Goal: Information Seeking & Learning: Check status

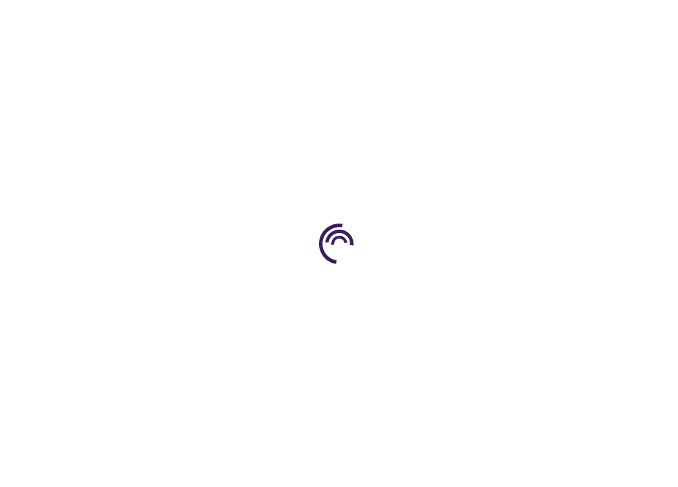
type input "0"
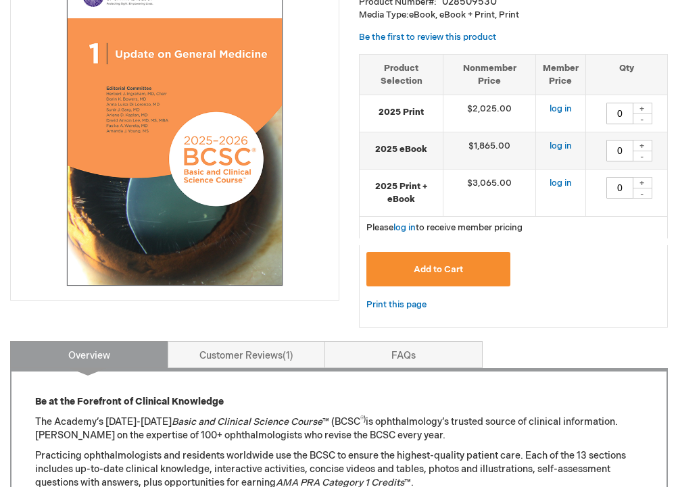
scroll to position [238, 0]
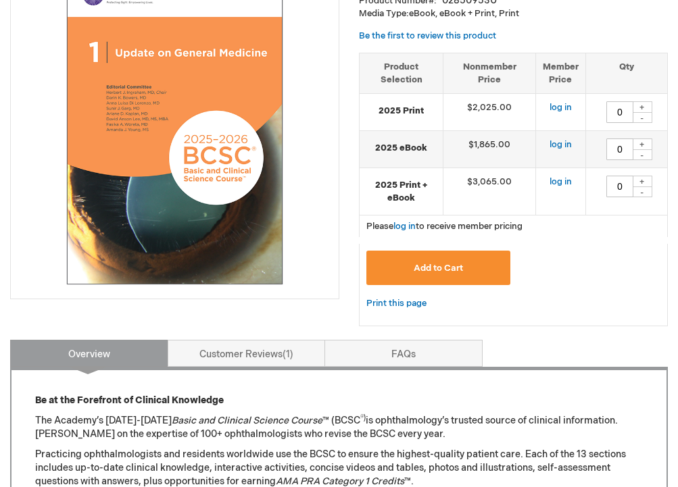
click at [567, 99] on td "log in" at bounding box center [560, 112] width 50 height 37
click at [559, 107] on link "log in" at bounding box center [560, 107] width 22 height 11
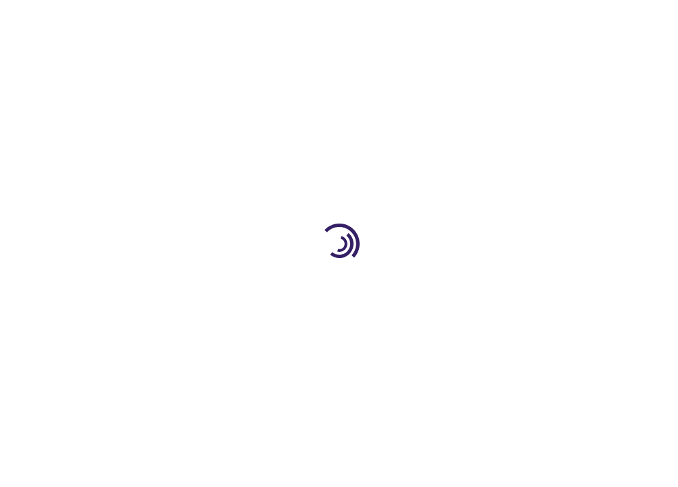
type input "0"
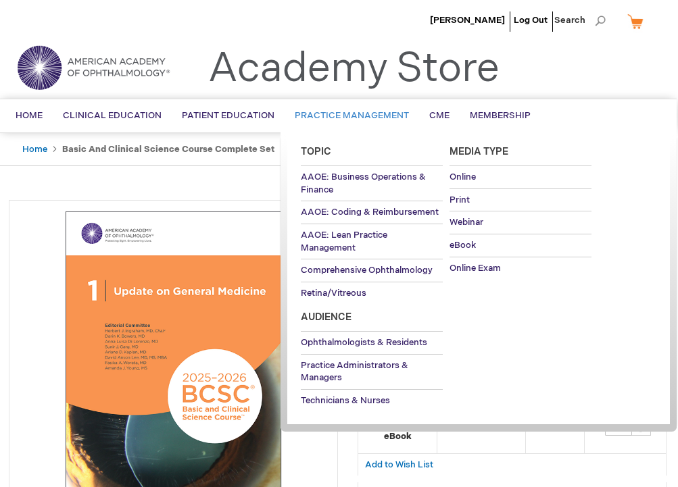
scroll to position [0, 1]
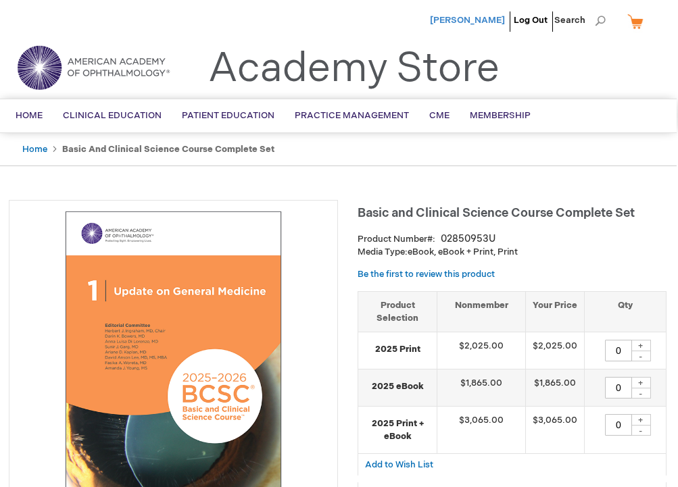
click at [457, 23] on span "[PERSON_NAME]" at bounding box center [467, 20] width 75 height 11
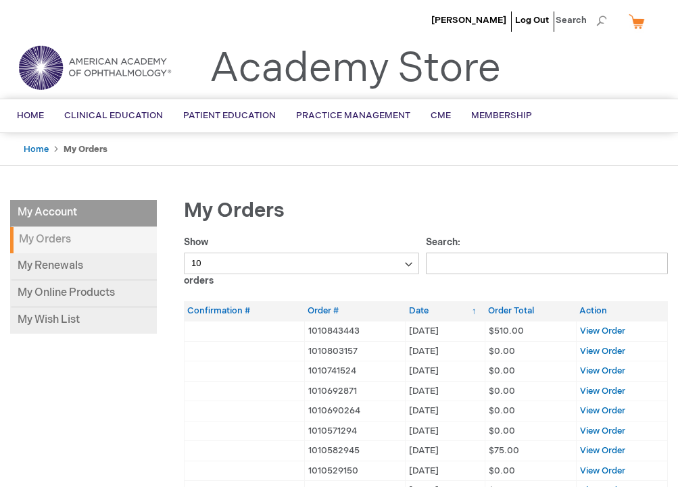
click at [500, 326] on span "$510.00" at bounding box center [505, 331] width 35 height 11
click at [509, 313] on th "Order Total" at bounding box center [529, 311] width 91 height 20
click at [622, 332] on span "View Order" at bounding box center [602, 331] width 45 height 11
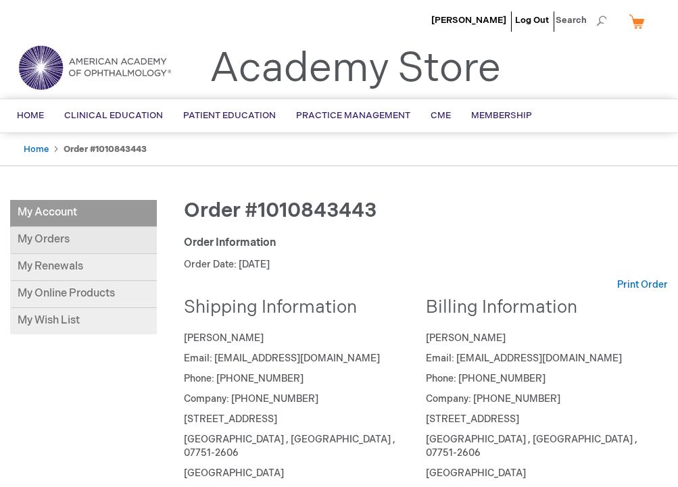
click at [62, 245] on link "My Orders" at bounding box center [83, 240] width 147 height 27
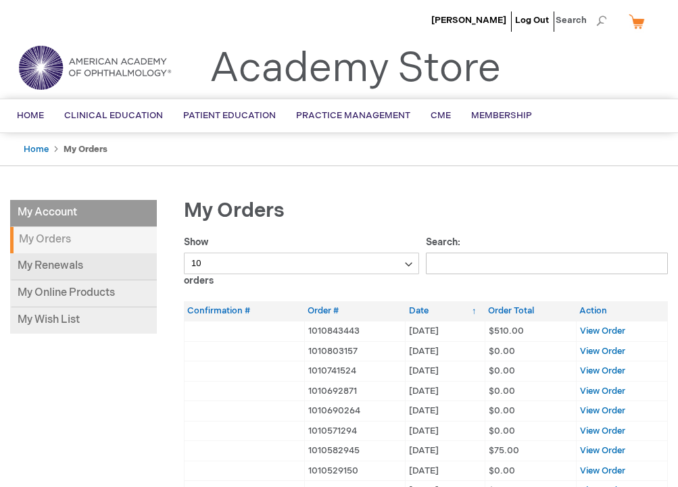
click at [46, 271] on link "My Renewals" at bounding box center [83, 266] width 147 height 27
click at [505, 112] on span "Membership" at bounding box center [501, 115] width 61 height 11
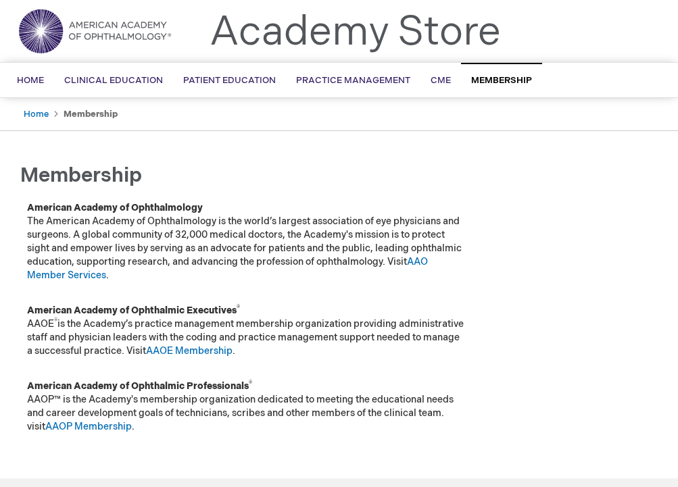
scroll to position [35, 0]
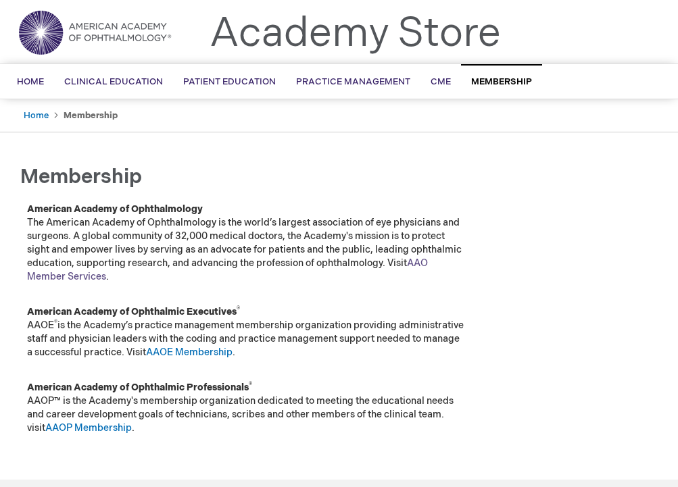
click at [66, 280] on link "AAO Member Services" at bounding box center [227, 269] width 401 height 25
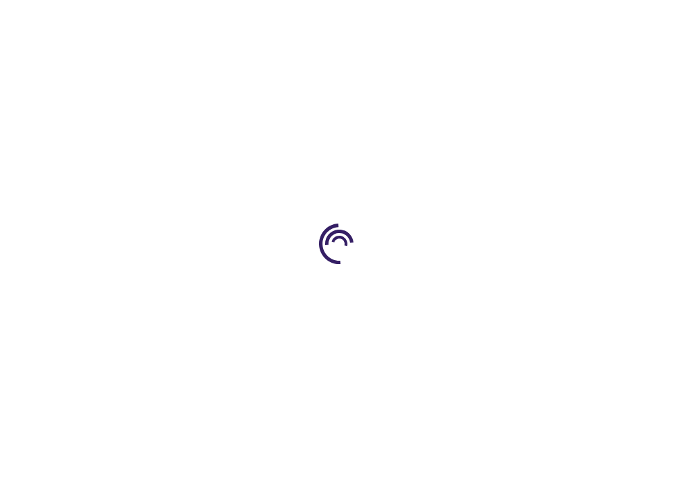
scroll to position [0, 1]
type input "0"
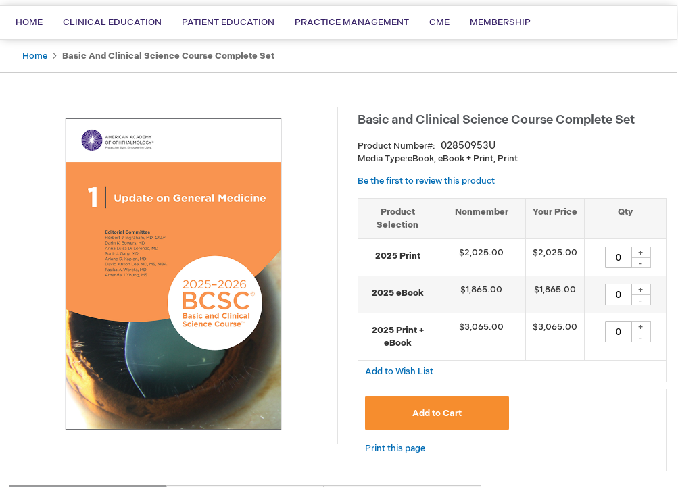
scroll to position [97, 1]
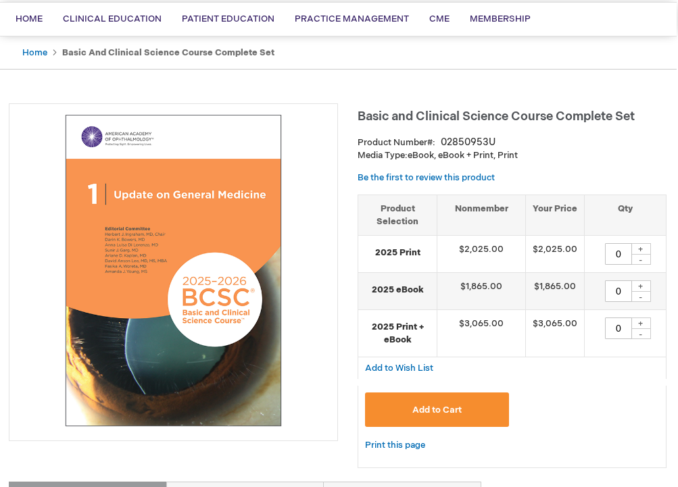
click at [13, 320] on div at bounding box center [173, 272] width 329 height 338
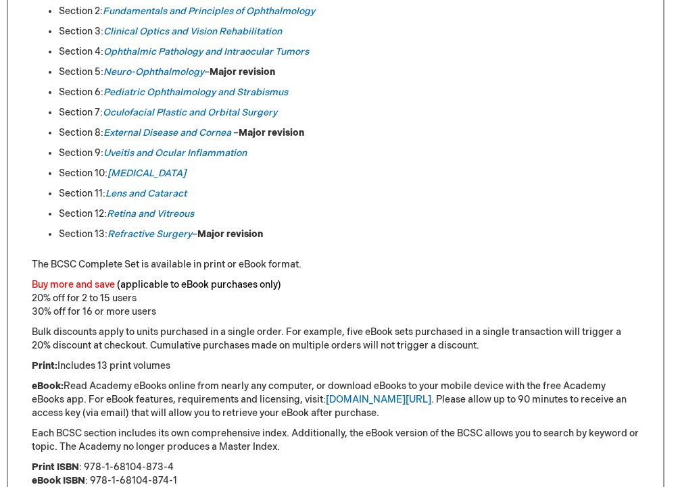
scroll to position [820, 3]
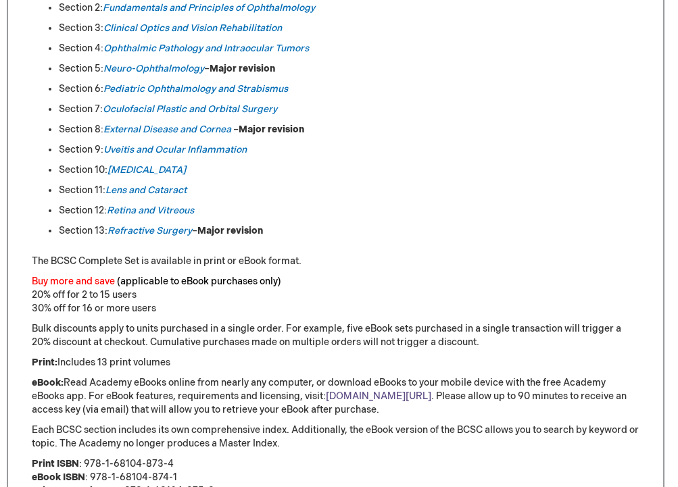
click at [364, 397] on link "[DOMAIN_NAME][URL]" at bounding box center [378, 396] width 105 height 11
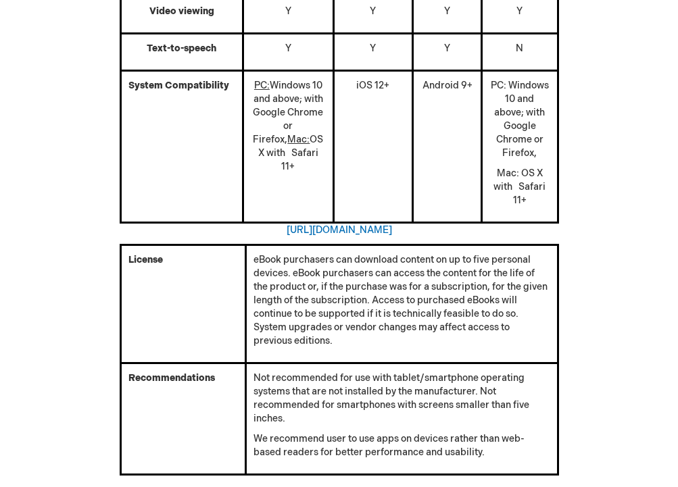
scroll to position [643, 0]
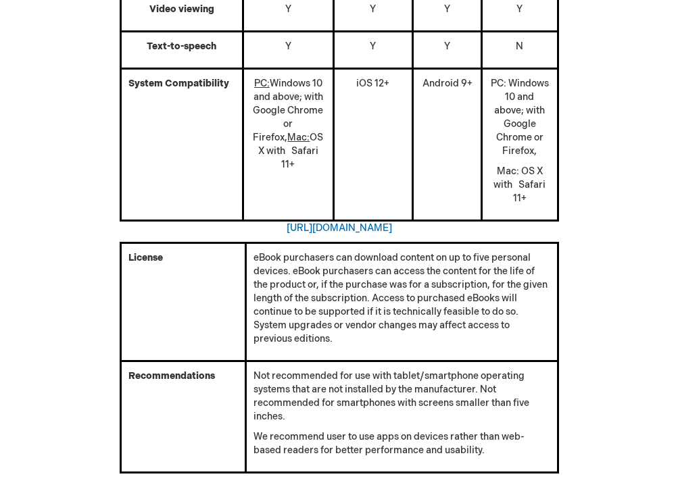
click at [391, 330] on p "eBook purchasers can download content on up to five personal devices. eBook pur…" at bounding box center [401, 298] width 296 height 95
click at [310, 349] on td "eBook purchasers can download content on up to five personal devices. eBook pur…" at bounding box center [401, 302] width 311 height 118
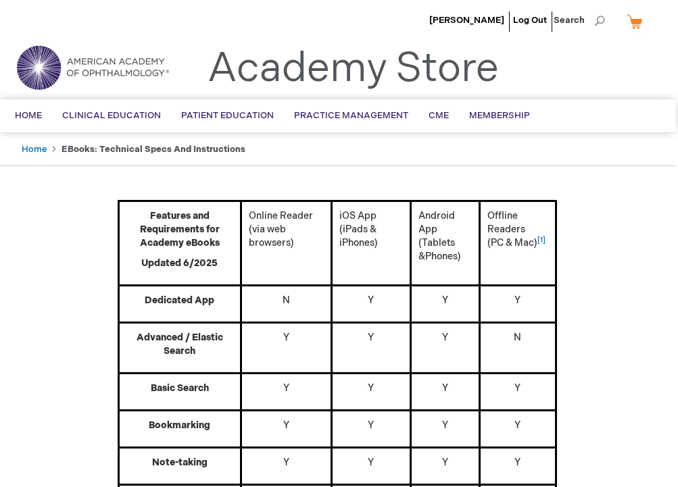
scroll to position [0, 2]
